Goal: Browse casually: Explore the website without a specific task or goal

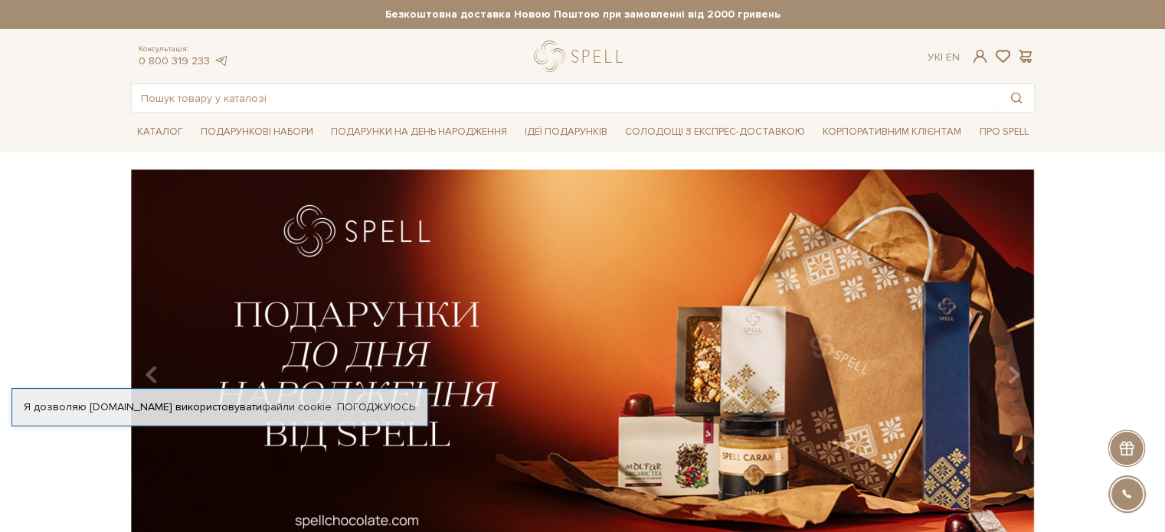
click at [568, 267] on img at bounding box center [583, 369] width 904 height 401
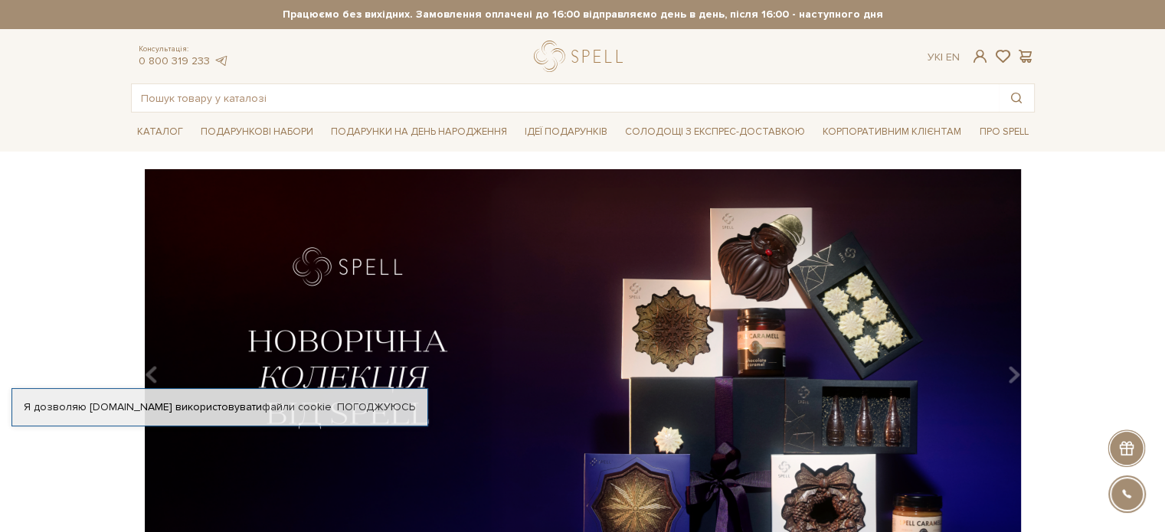
drag, startPoint x: 0, startPoint y: 0, endPoint x: 376, endPoint y: 306, distance: 485.1
click at [376, 306] on img at bounding box center [583, 369] width 904 height 401
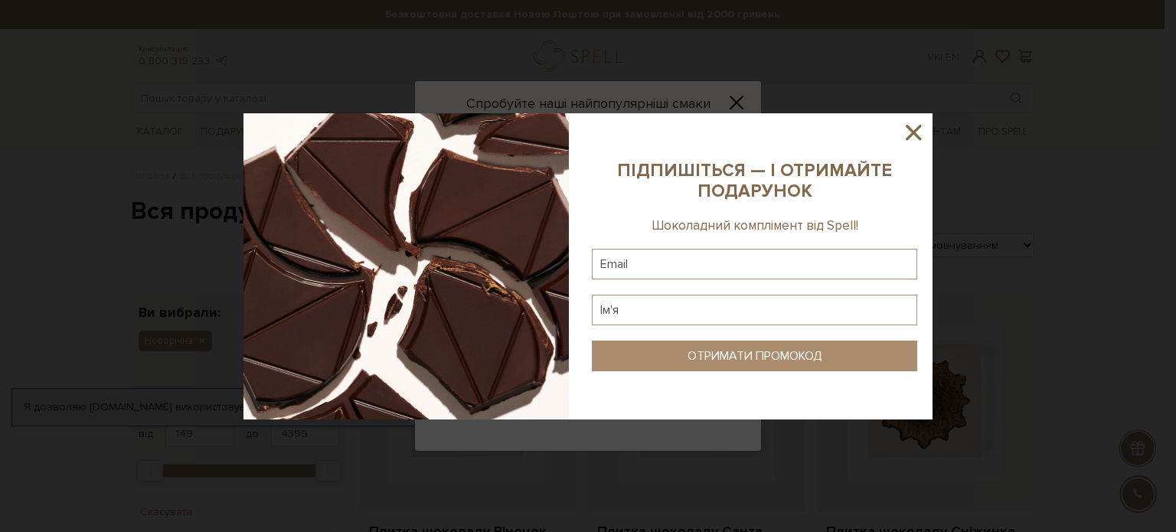
click at [905, 139] on icon at bounding box center [914, 132] width 26 height 26
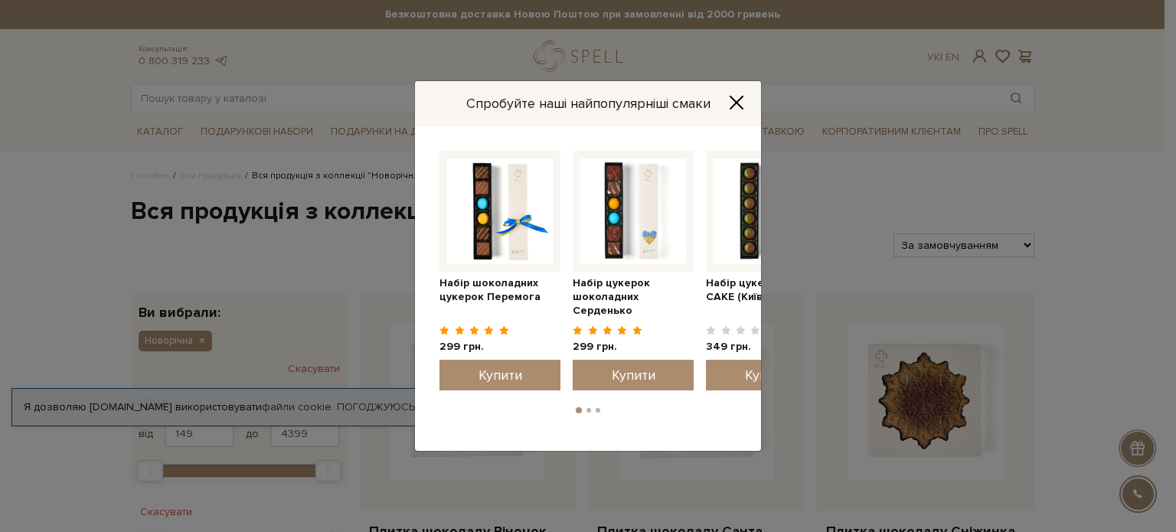
click at [743, 105] on icon "Close" at bounding box center [736, 102] width 15 height 15
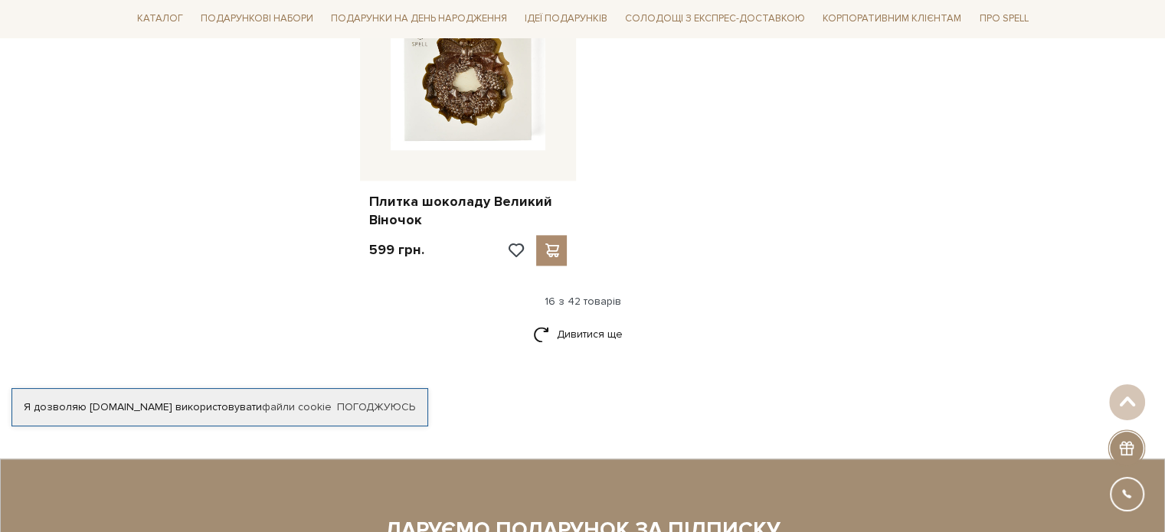
scroll to position [1935, 0]
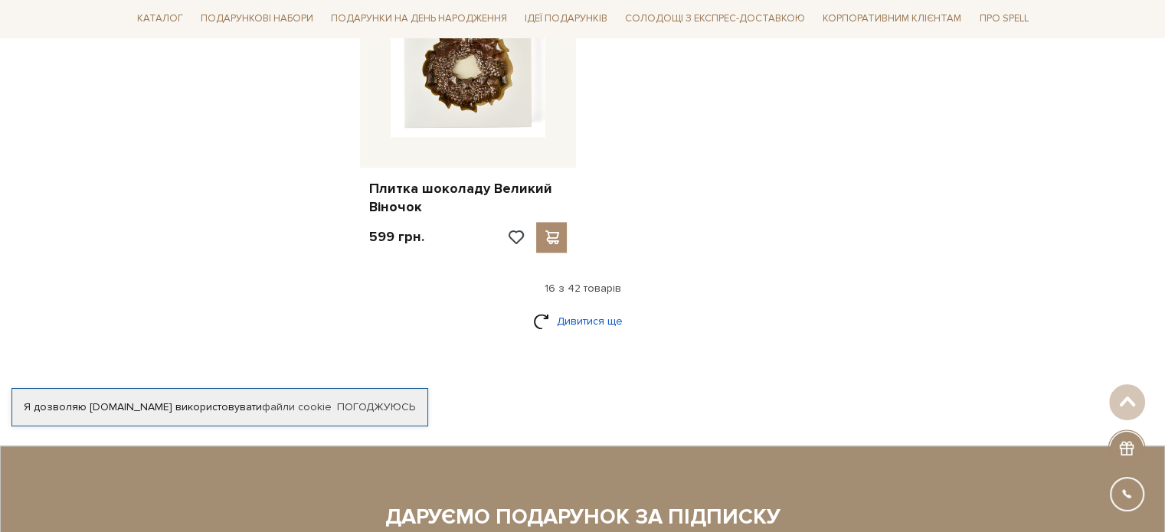
click at [555, 321] on link "Дивитися ще" at bounding box center [583, 321] width 100 height 27
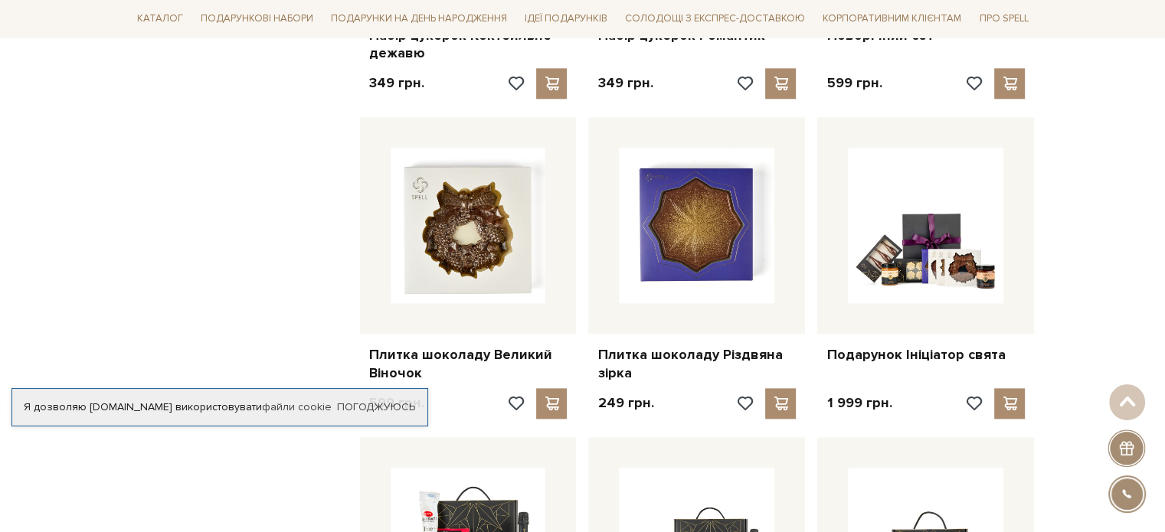
scroll to position [1770, 0]
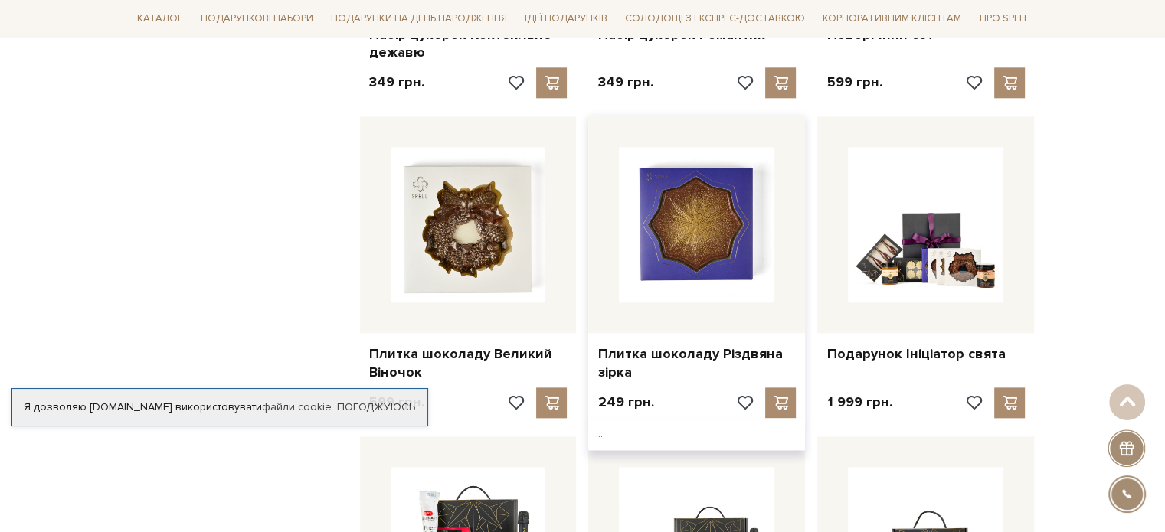
click at [670, 214] on img at bounding box center [696, 224] width 155 height 155
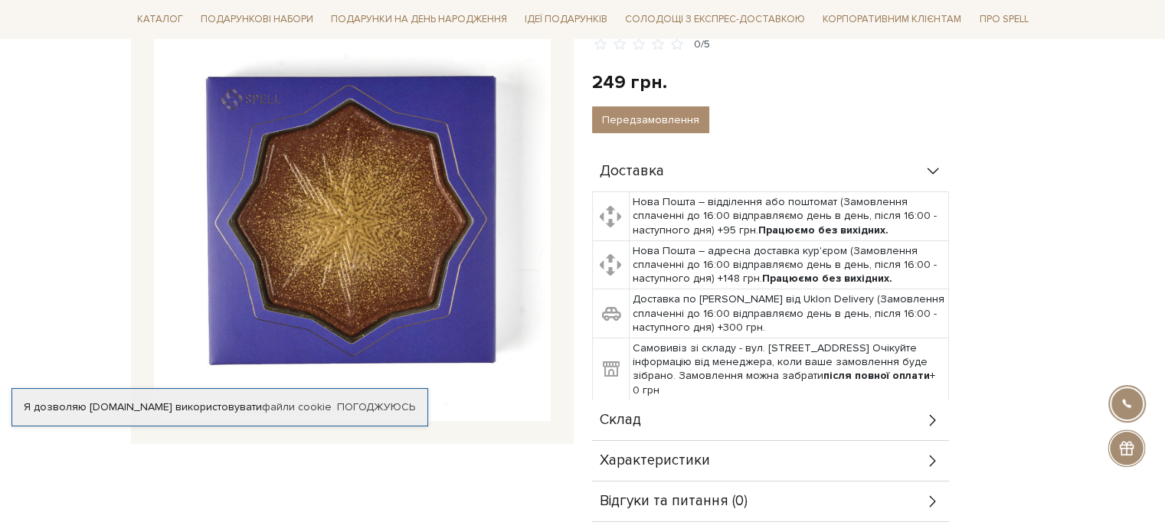
scroll to position [201, 0]
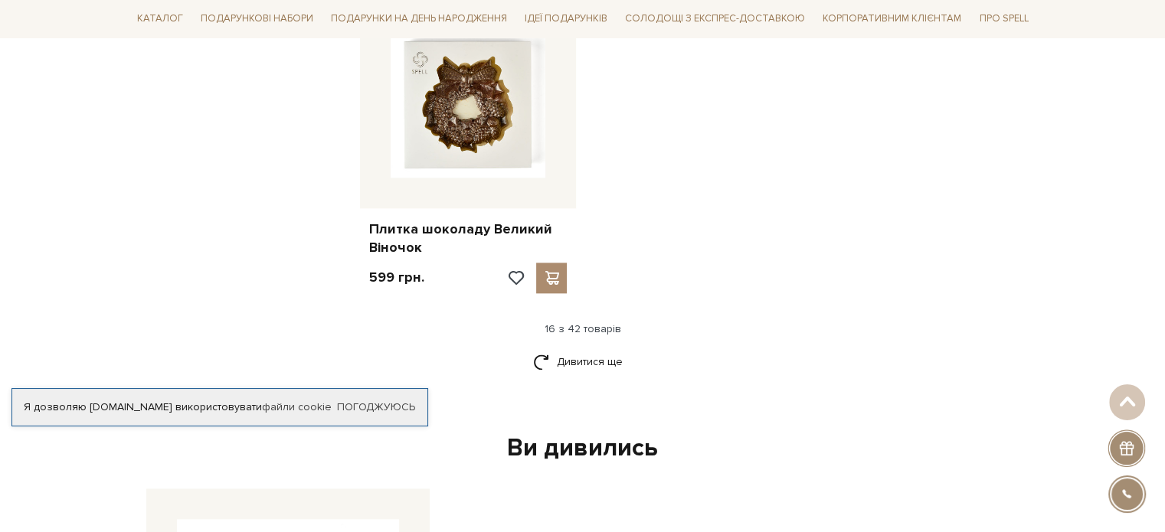
scroll to position [1896, 0]
click at [584, 359] on link "Дивитися ще" at bounding box center [583, 361] width 100 height 27
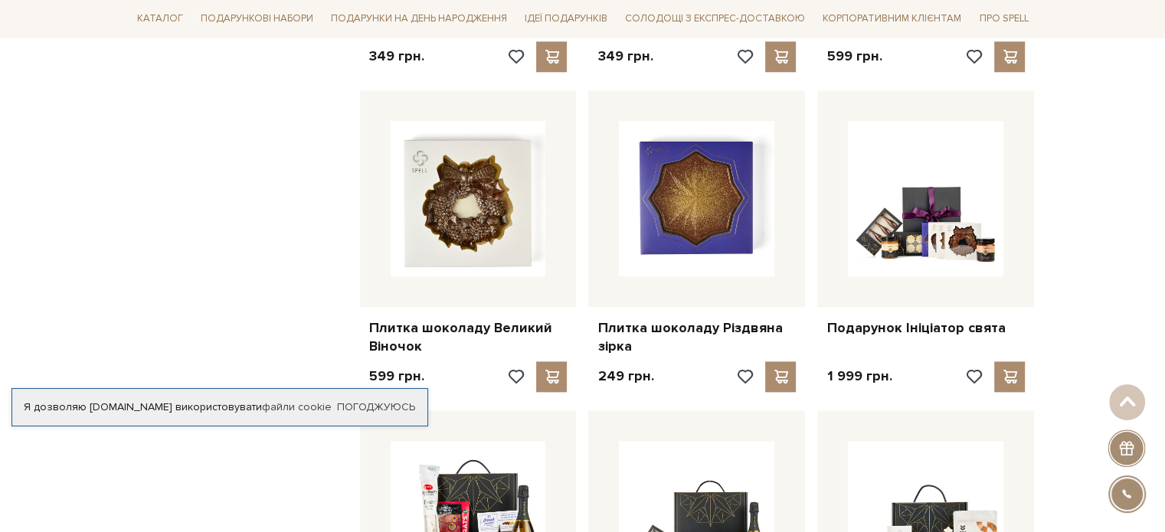
scroll to position [1795, 0]
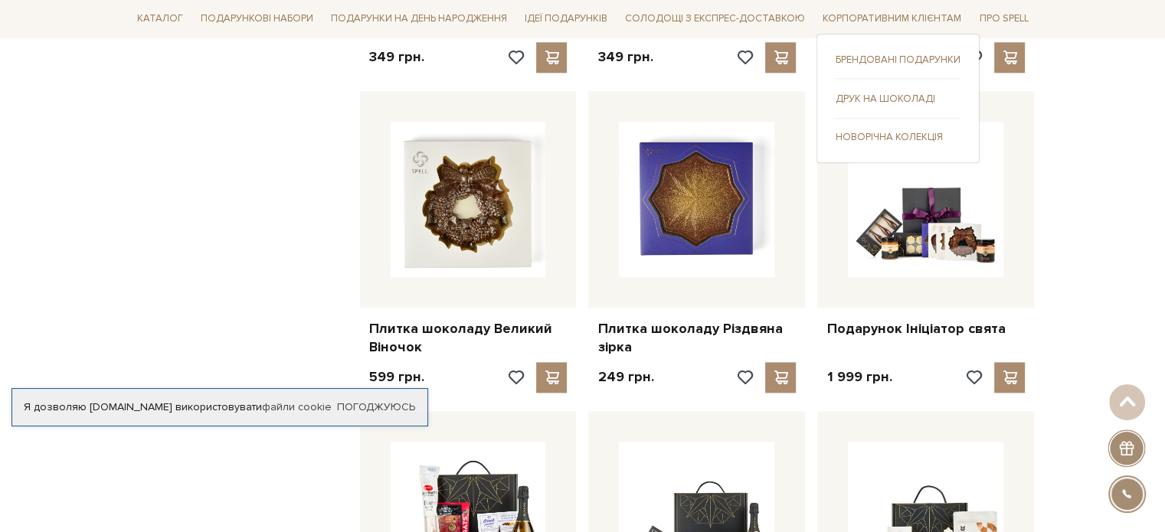
click at [884, 57] on link "Брендовані подарунки" at bounding box center [898, 61] width 125 height 14
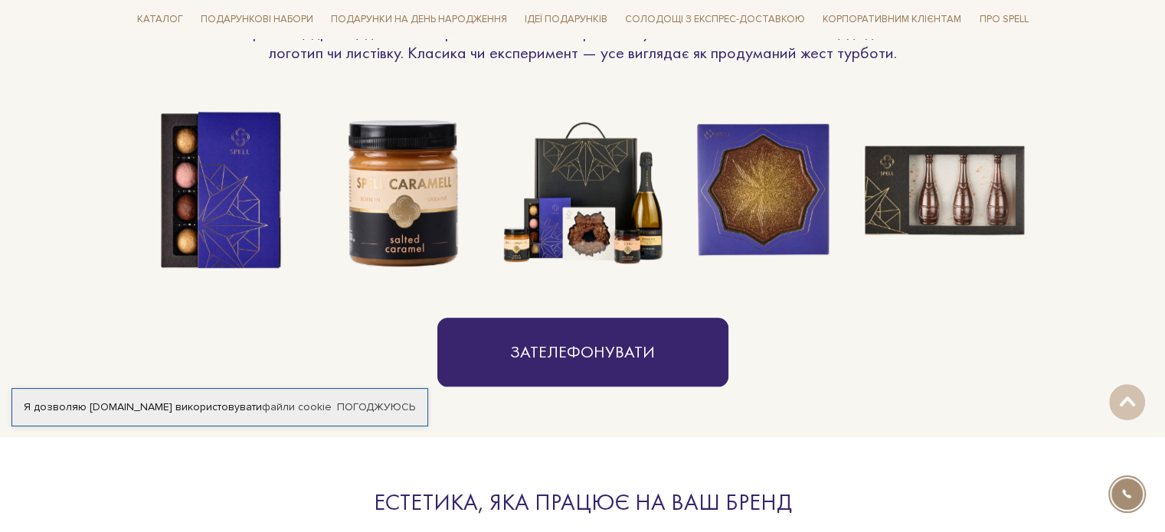
scroll to position [1190, 0]
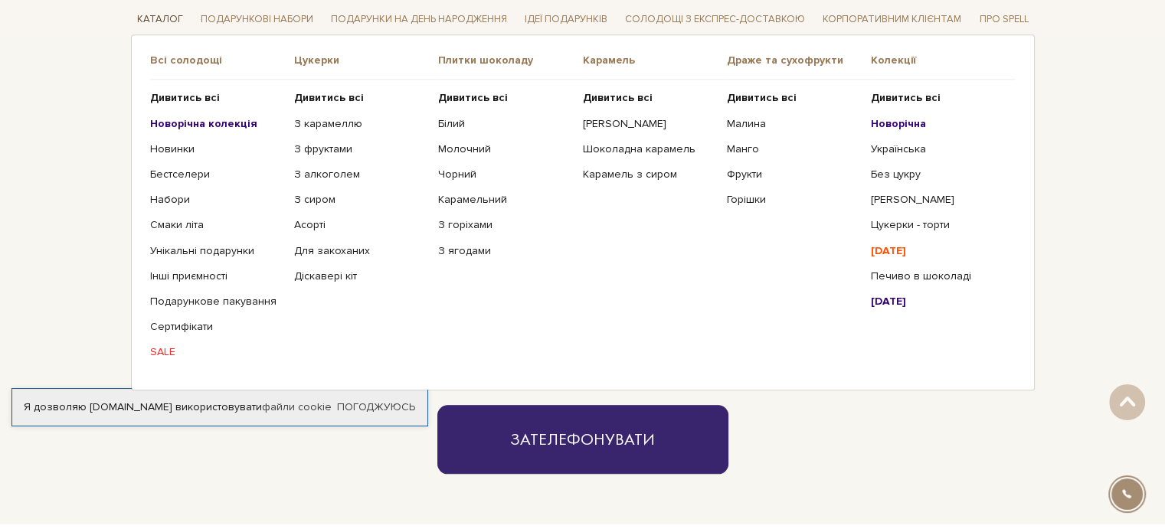
click at [167, 15] on link "Каталог" at bounding box center [160, 20] width 58 height 24
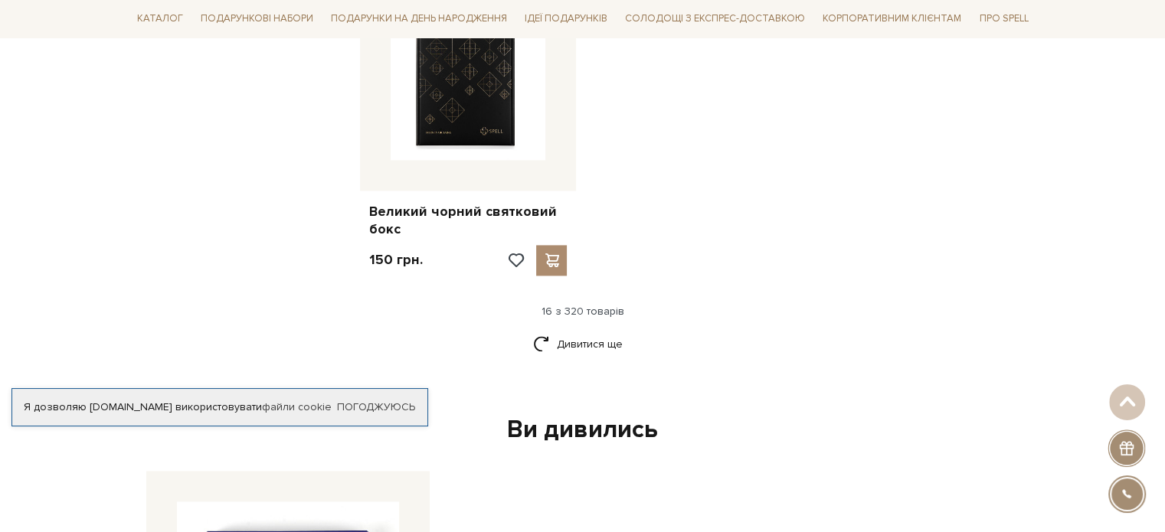
scroll to position [1988, 0]
click at [581, 330] on link "Дивитися ще" at bounding box center [583, 343] width 100 height 27
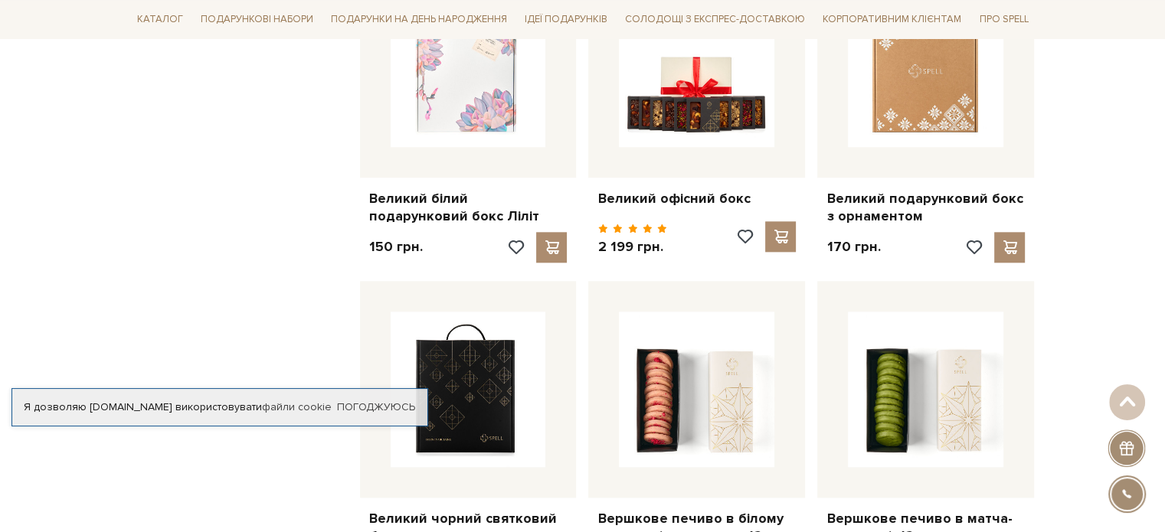
scroll to position [1445, 0]
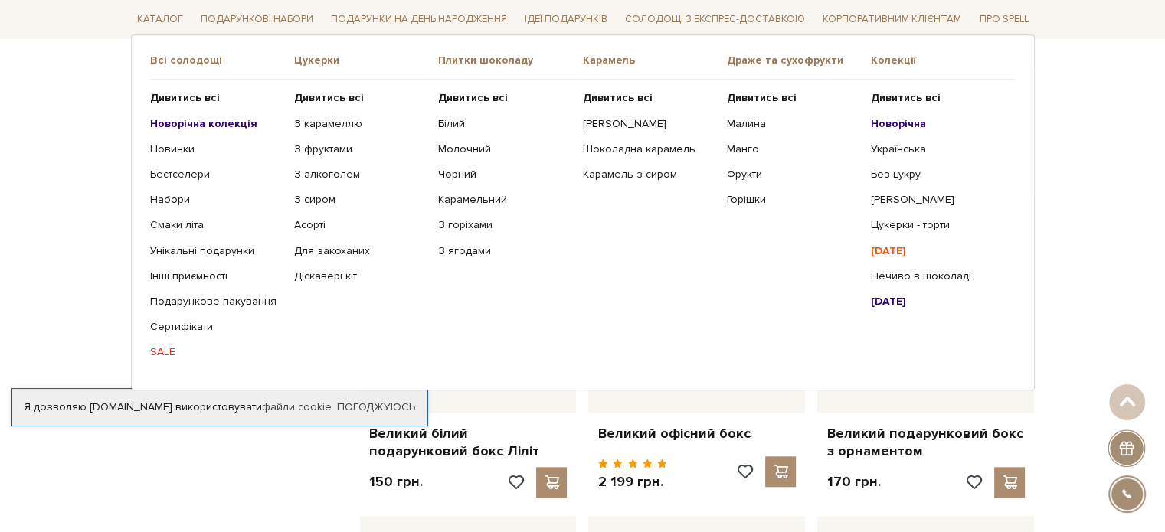
click at [229, 126] on b "Новорічна колекція" at bounding box center [203, 122] width 107 height 13
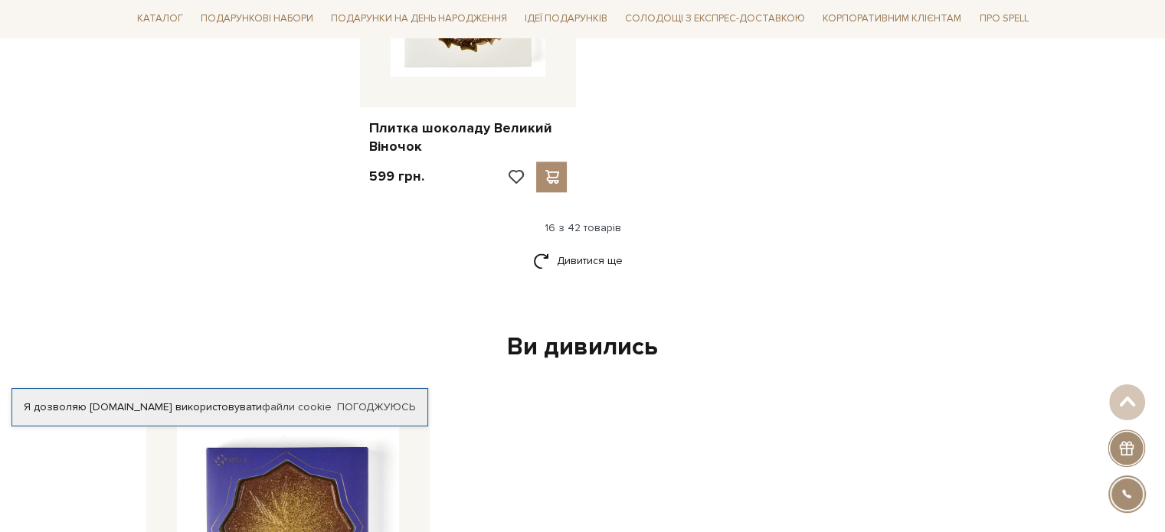
scroll to position [1997, 0]
click at [594, 254] on link "Дивитися ще" at bounding box center [583, 260] width 100 height 27
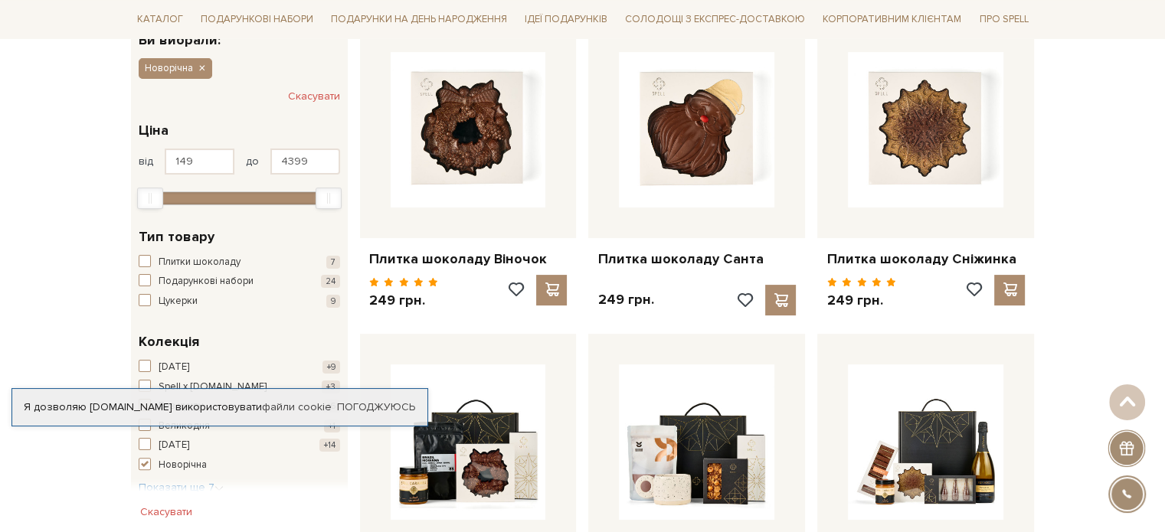
scroll to position [0, 0]
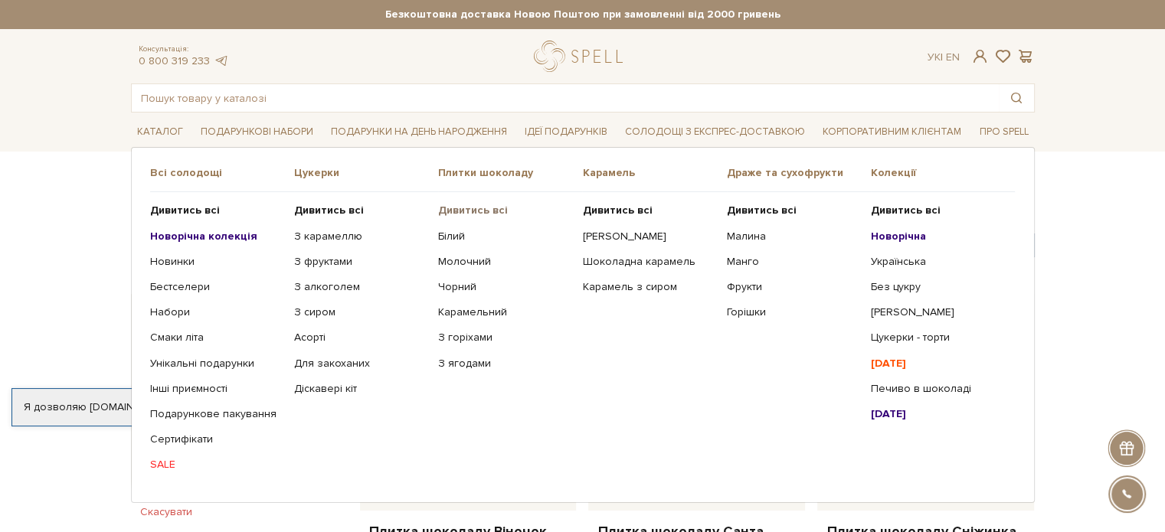
click at [472, 206] on b "Дивитись всі" at bounding box center [473, 210] width 70 height 13
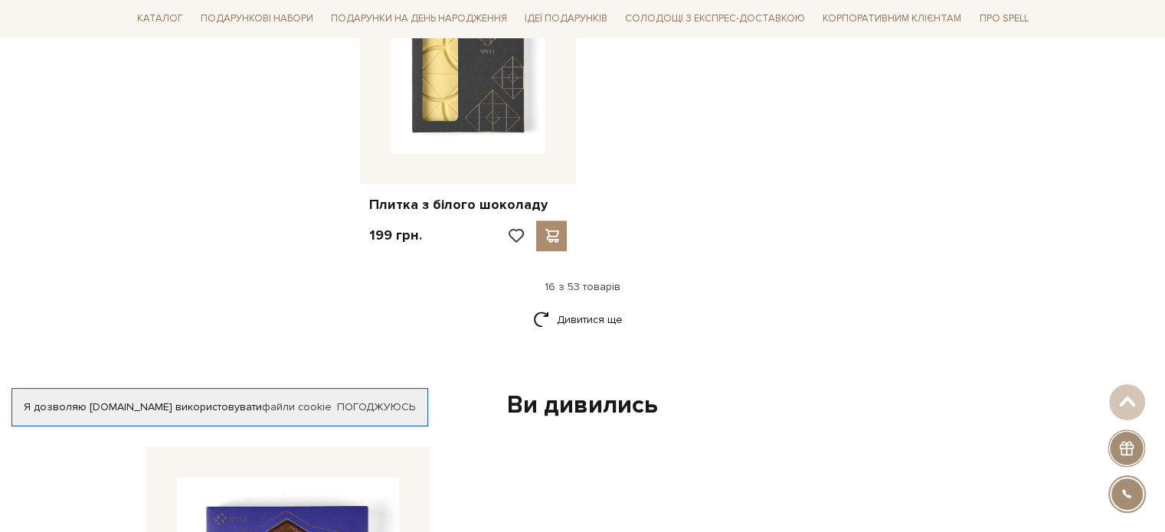
scroll to position [2094, 0]
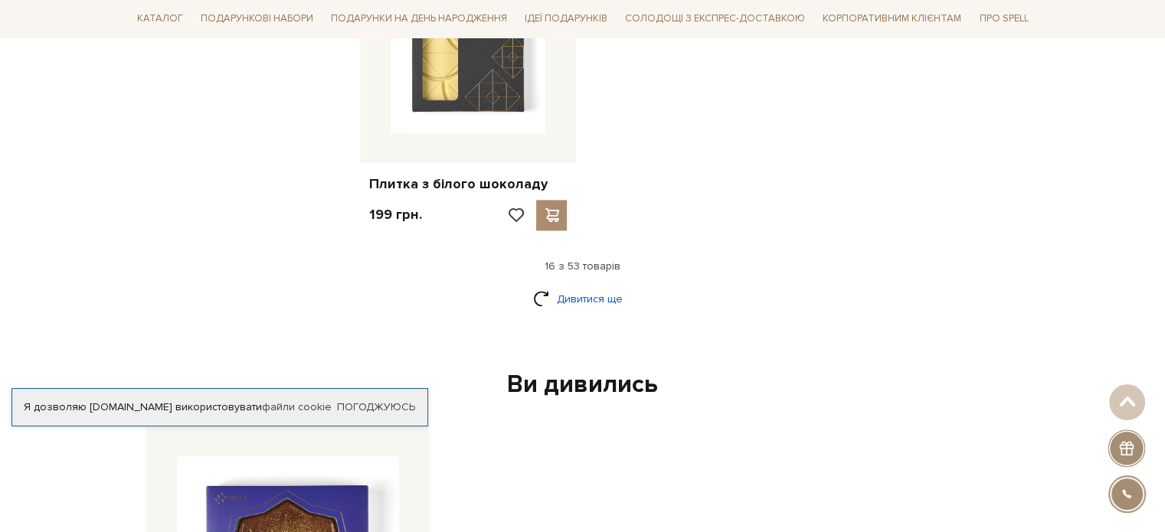
click at [593, 286] on link "Дивитися ще" at bounding box center [583, 299] width 100 height 27
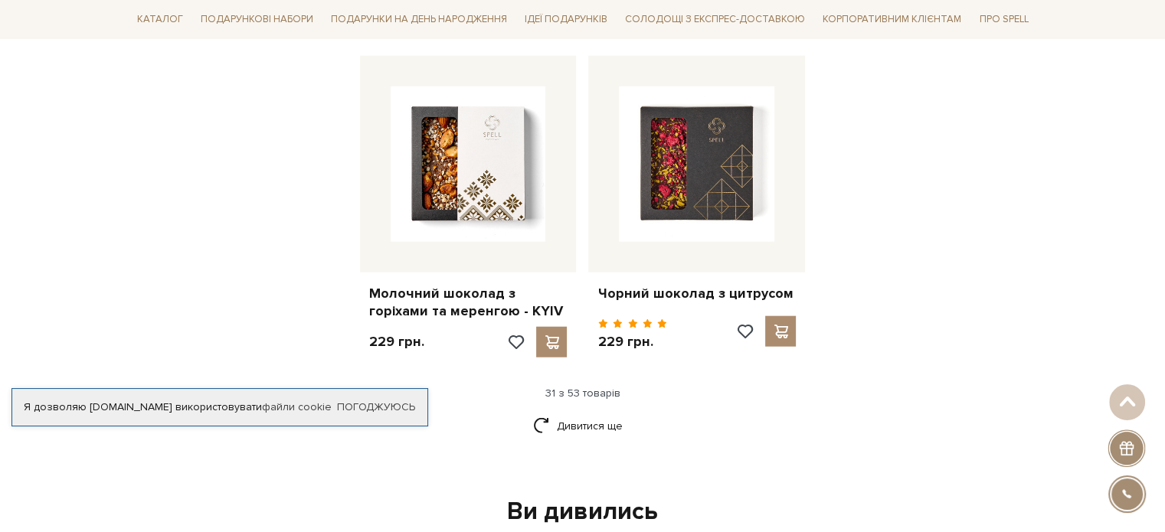
scroll to position [3653, 0]
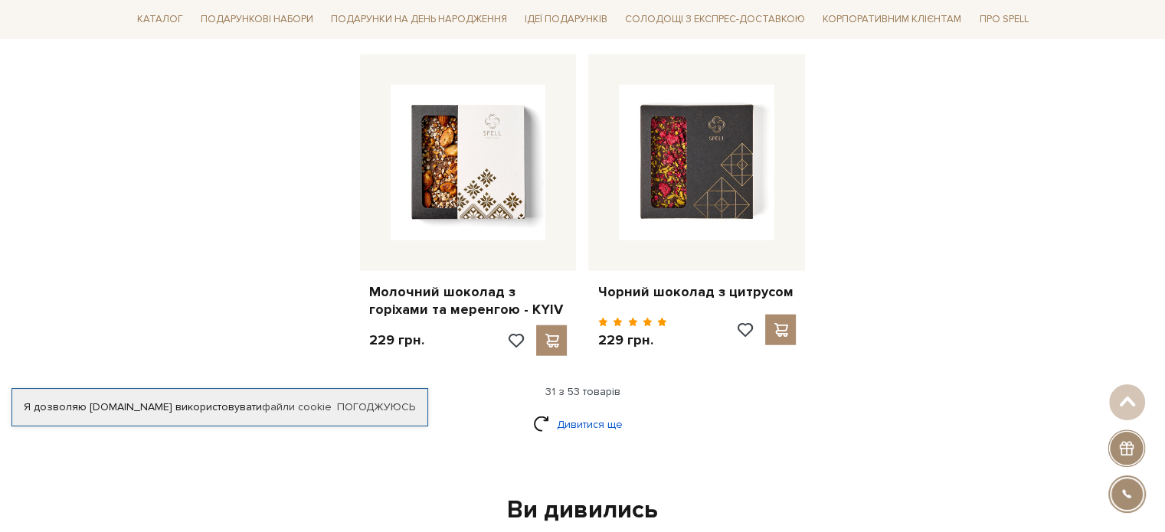
click at [547, 411] on link "Дивитися ще" at bounding box center [583, 424] width 100 height 27
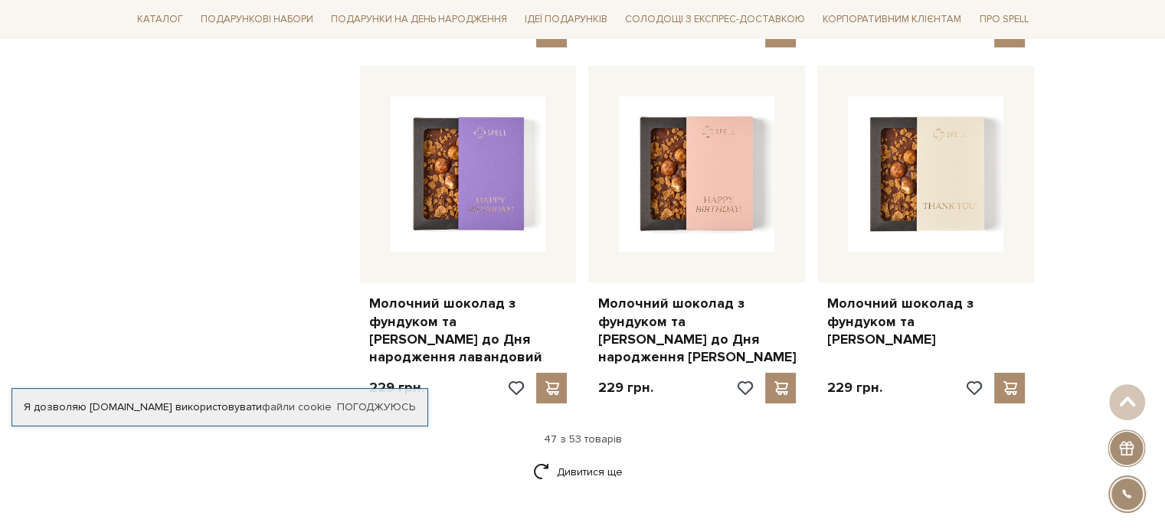
scroll to position [5623, 0]
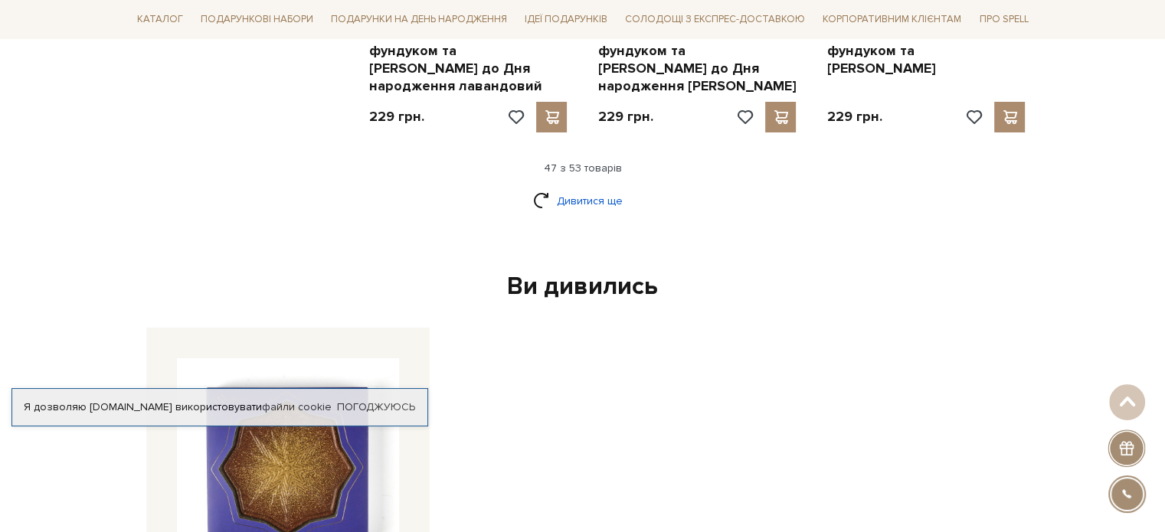
click at [582, 188] on link "Дивитися ще" at bounding box center [583, 201] width 100 height 27
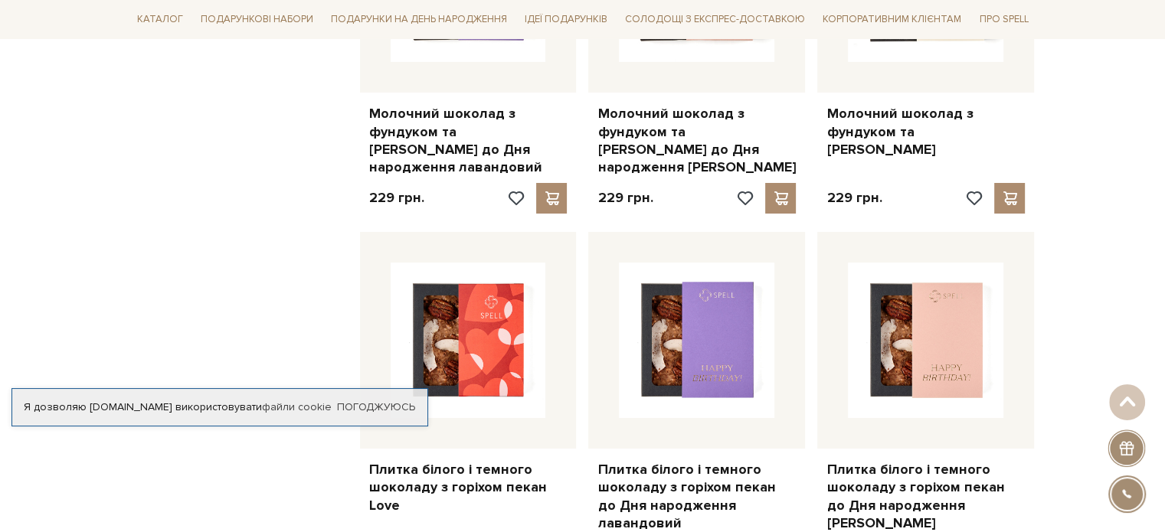
scroll to position [5510, 0]
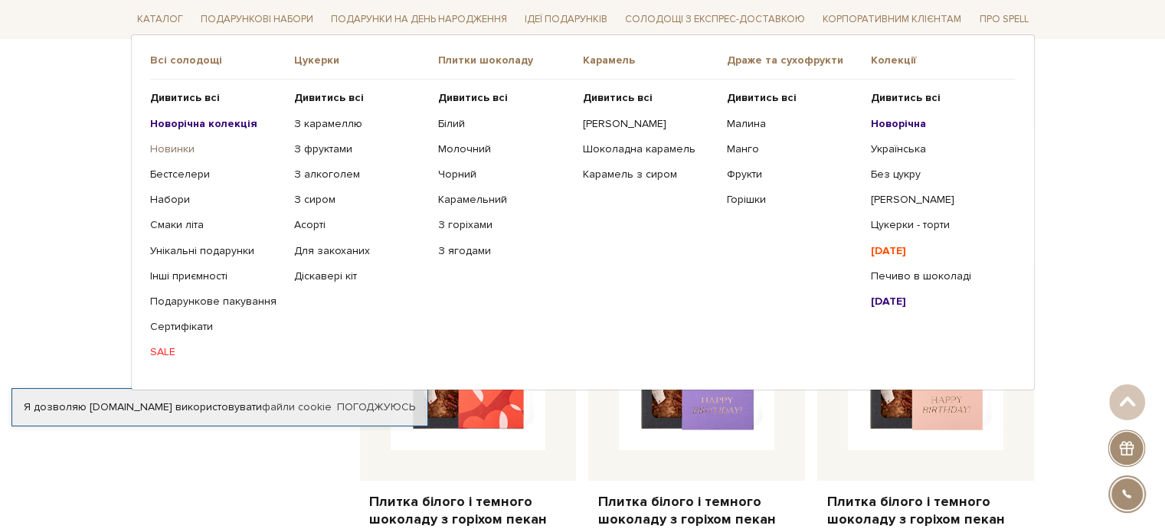
click at [177, 149] on link "Новинки" at bounding box center [216, 149] width 133 height 14
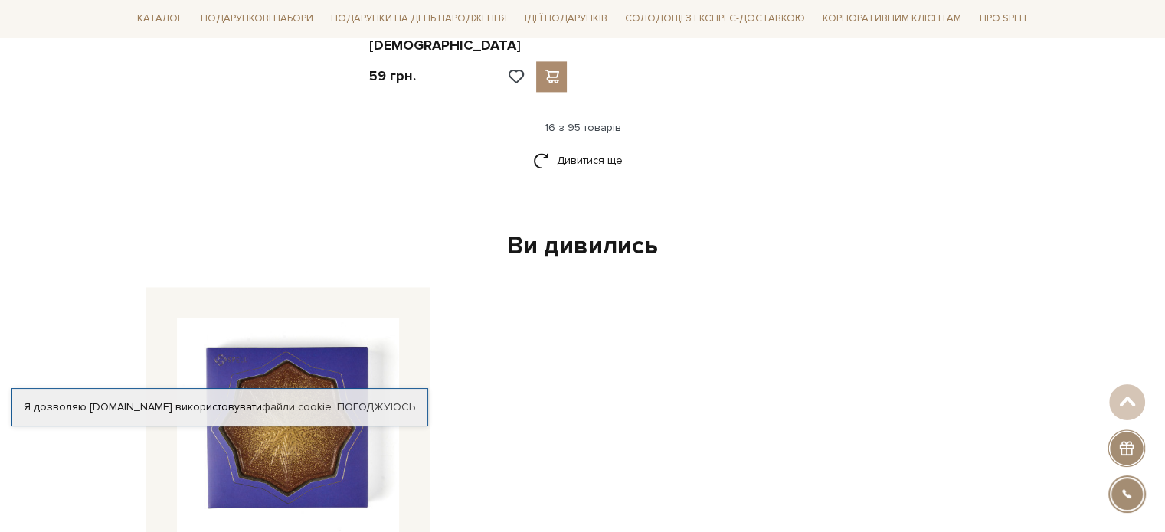
scroll to position [2138, 0]
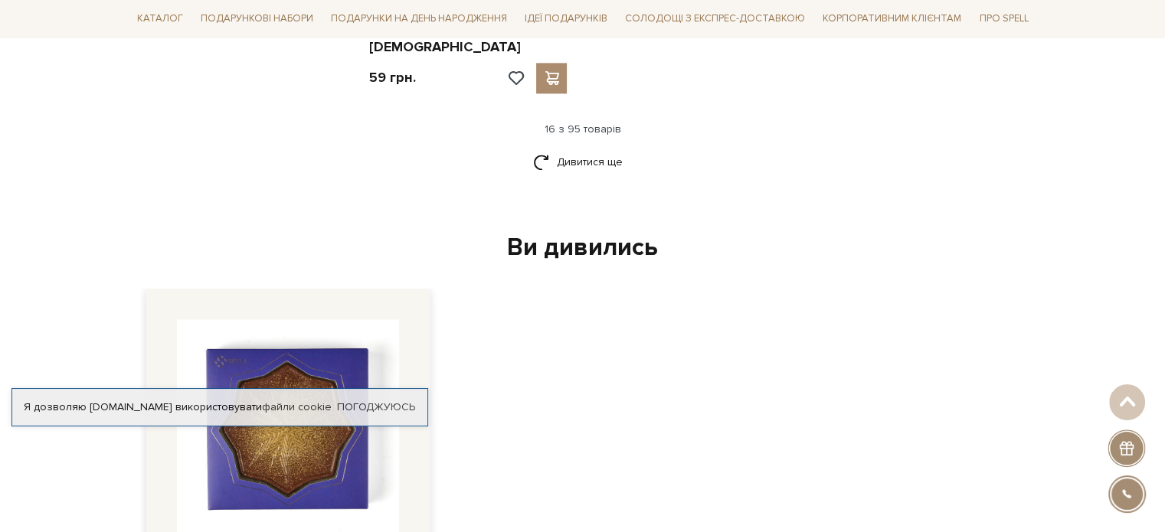
click at [346, 352] on img at bounding box center [288, 430] width 222 height 222
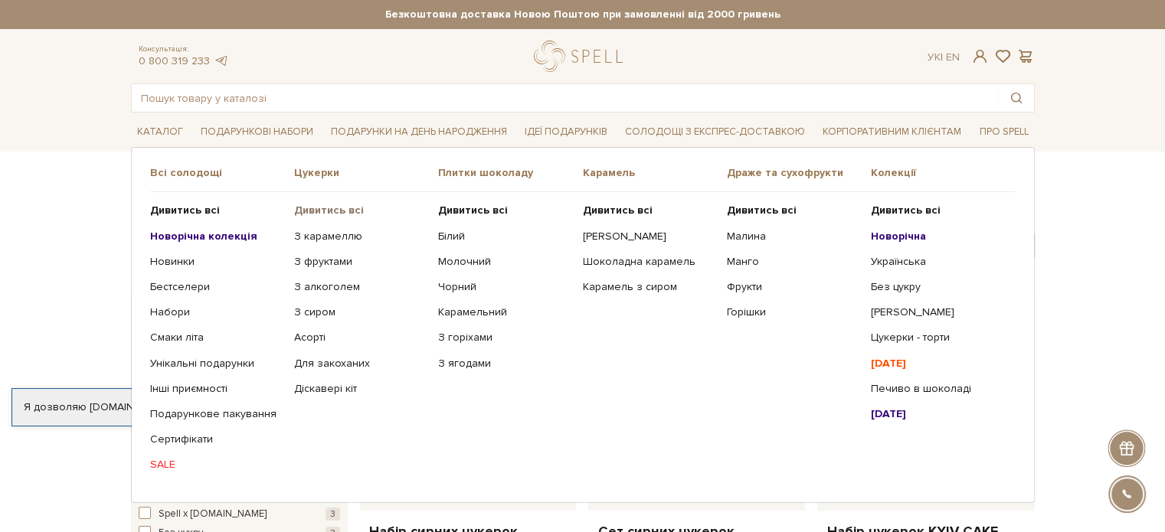
click at [332, 208] on b "Дивитись всі" at bounding box center [329, 210] width 70 height 13
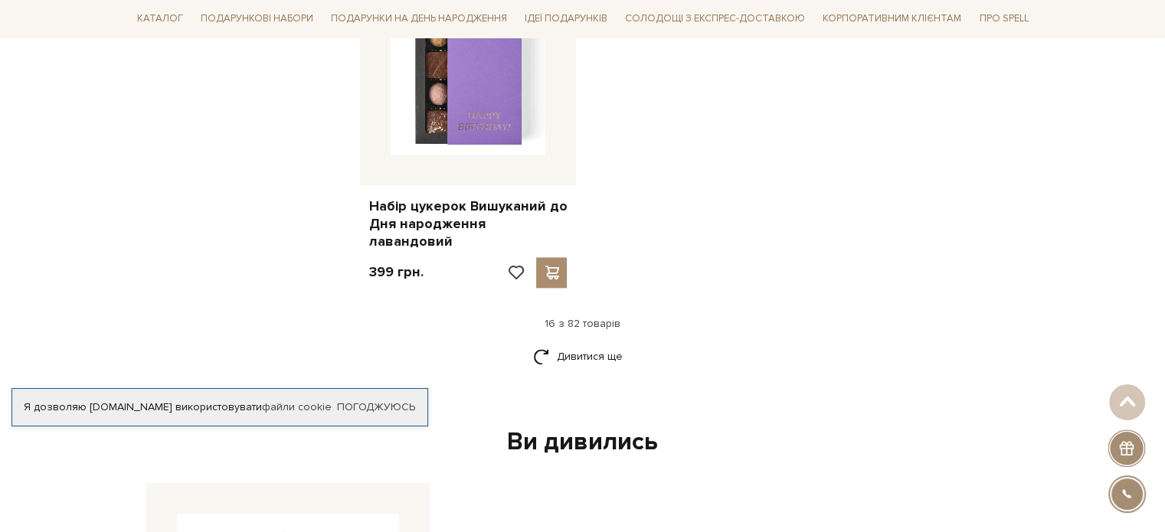
scroll to position [1971, 0]
click at [577, 344] on link "Дивитися ще" at bounding box center [583, 357] width 100 height 27
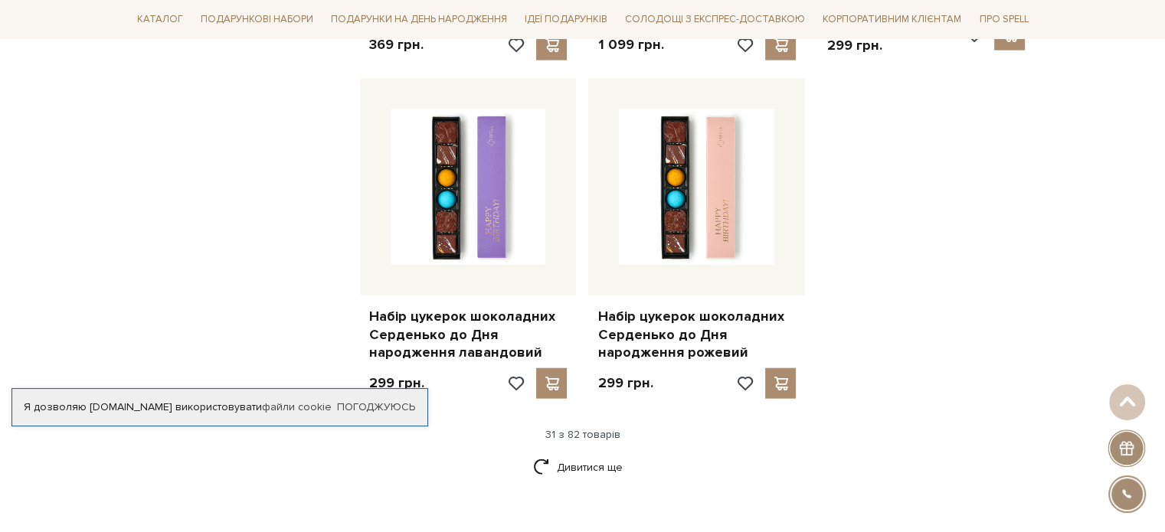
scroll to position [3526, 0]
click at [591, 453] on link "Дивитися ще" at bounding box center [583, 466] width 100 height 27
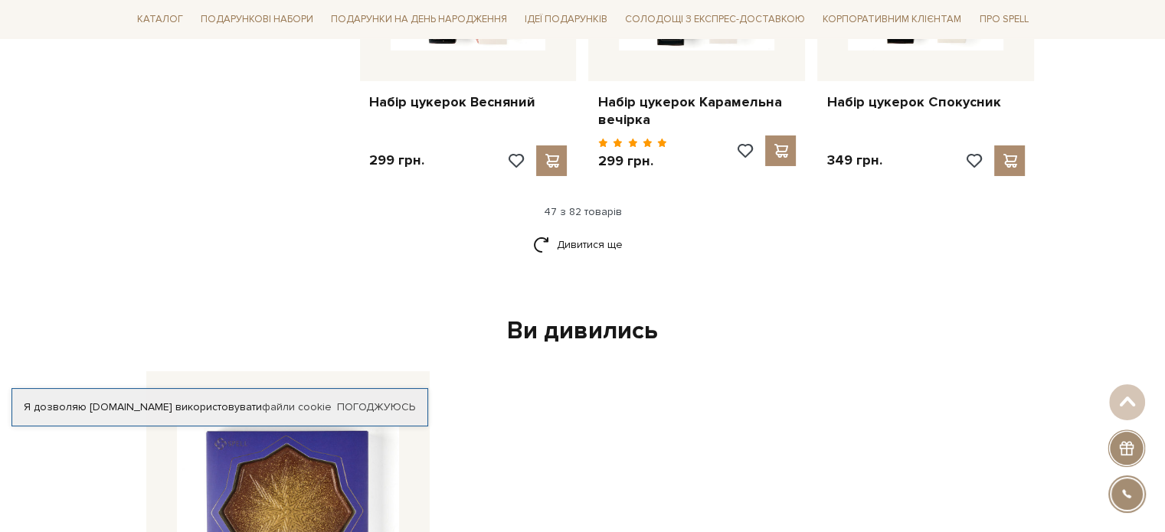
scroll to position [5416, 0]
click at [604, 231] on link "Дивитися ще" at bounding box center [583, 244] width 100 height 27
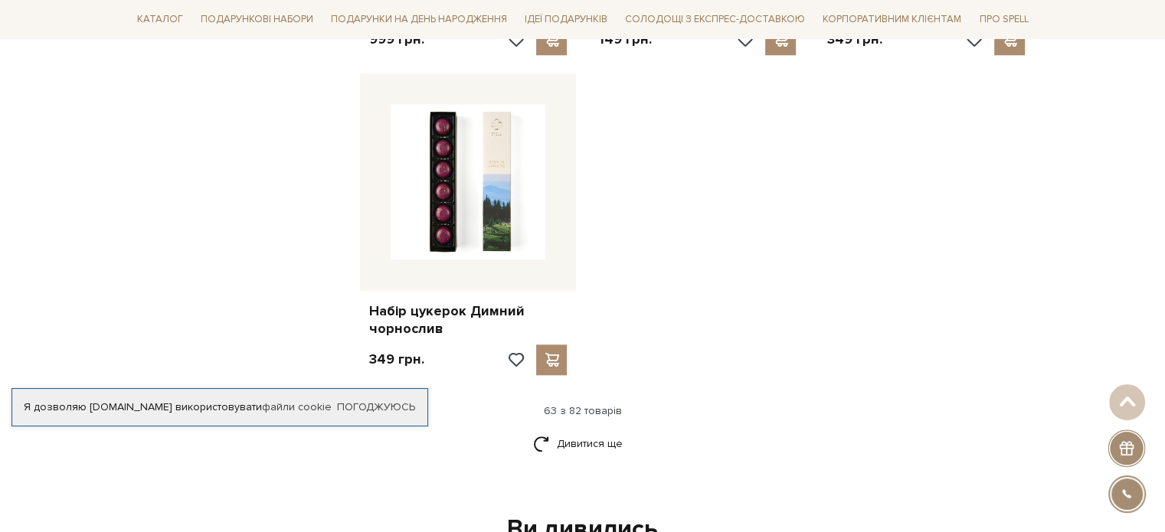
scroll to position [7172, 0]
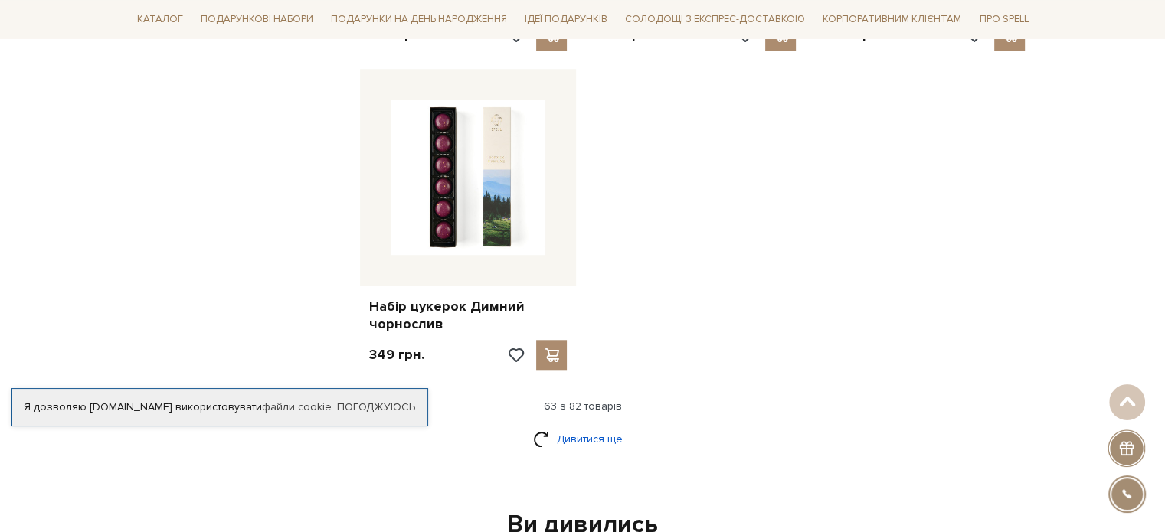
click at [576, 426] on link "Дивитися ще" at bounding box center [583, 439] width 100 height 27
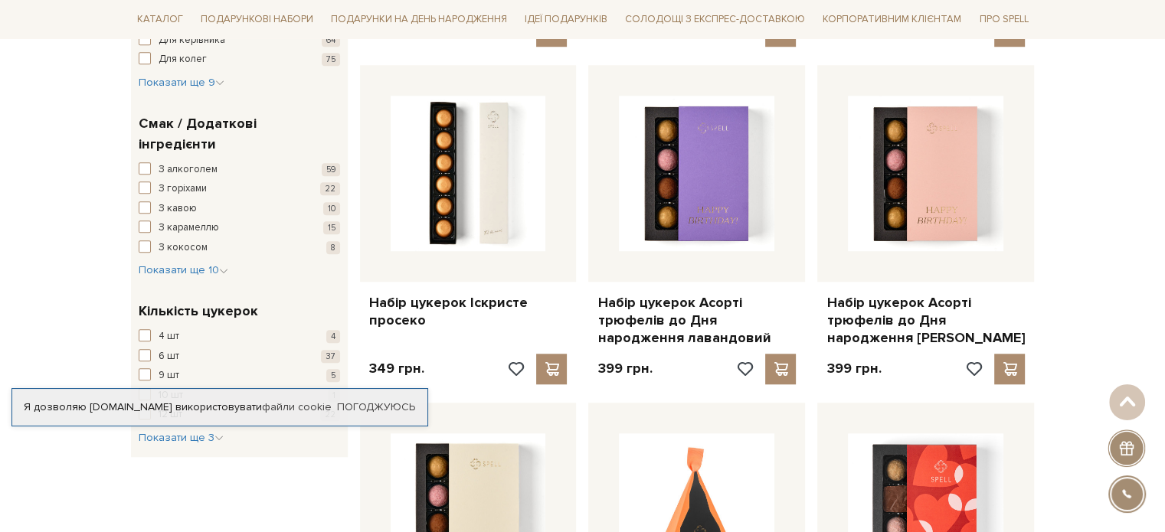
scroll to position [1216, 0]
